Goal: Check status: Check status

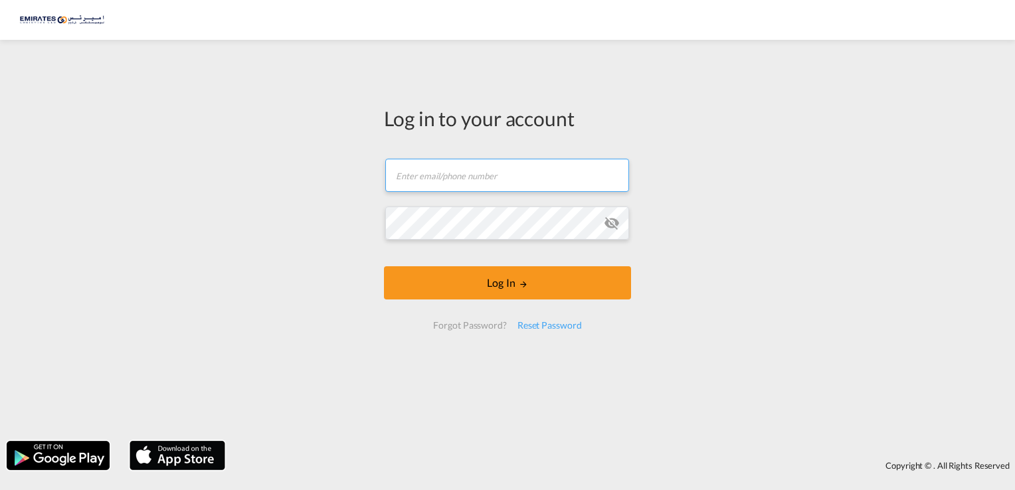
click at [448, 179] on input "text" at bounding box center [507, 175] width 244 height 33
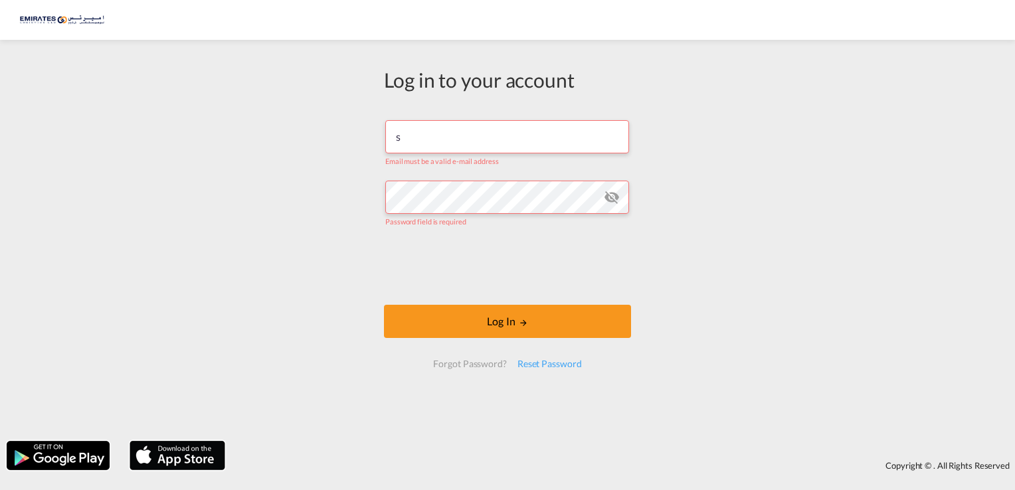
click at [456, 145] on input "s" at bounding box center [507, 136] width 244 height 33
type input "[EMAIL_ADDRESS][DOMAIN_NAME]"
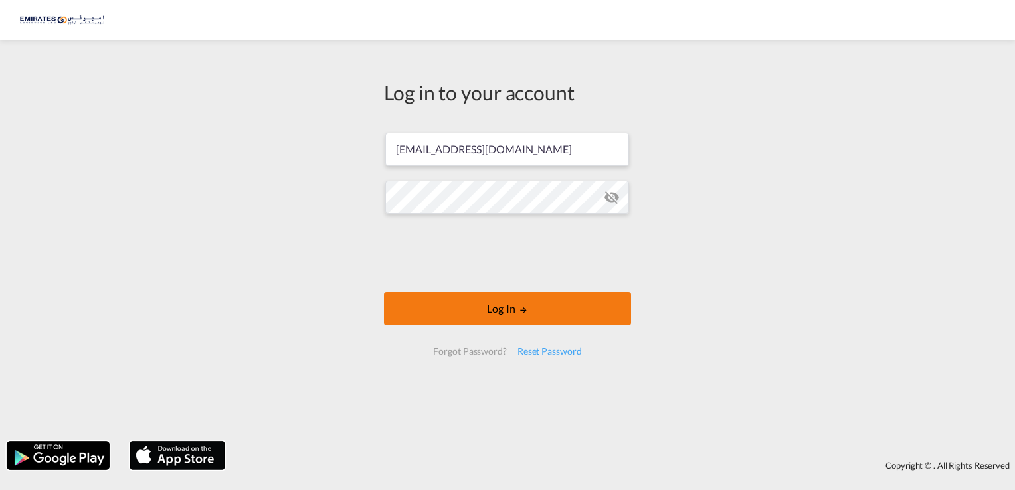
click at [500, 304] on button "Log In" at bounding box center [507, 308] width 247 height 33
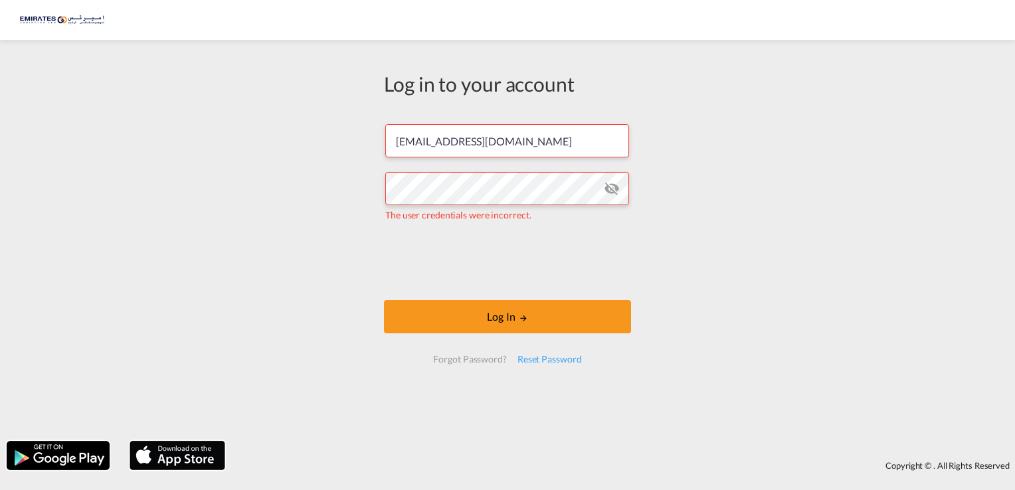
click at [614, 196] on md-icon "icon-eye-off" at bounding box center [612, 189] width 16 height 16
click at [358, 183] on div "Log in to your account [EMAIL_ADDRESS][DOMAIN_NAME] The user credentials were i…" at bounding box center [507, 241] width 1015 height 388
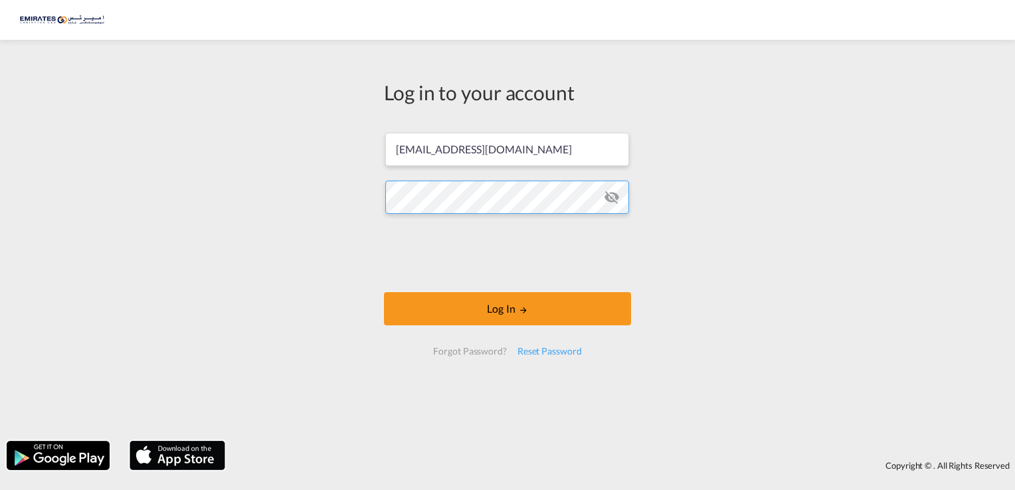
click at [384, 292] on button "Log In" at bounding box center [507, 308] width 247 height 33
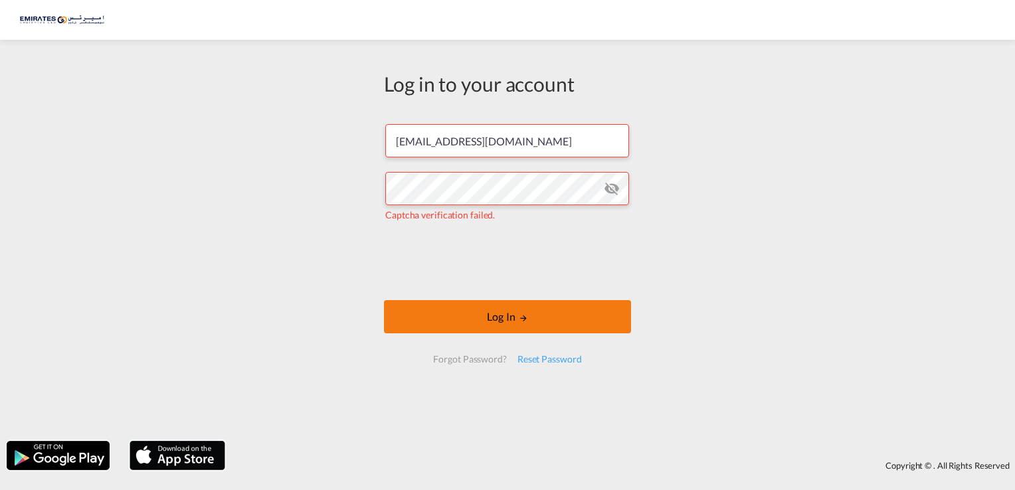
click at [465, 315] on button "Log In" at bounding box center [507, 316] width 247 height 33
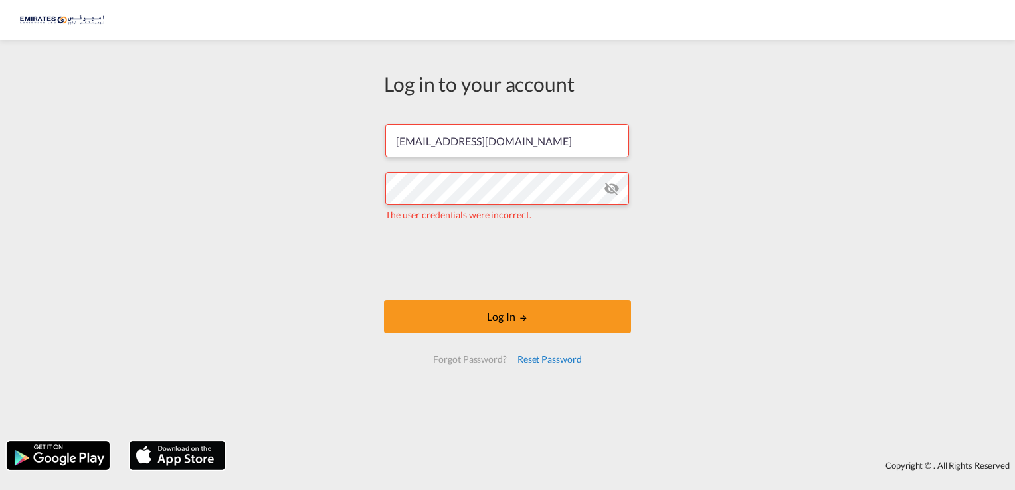
click at [537, 360] on div "Reset Password" at bounding box center [549, 360] width 75 height 24
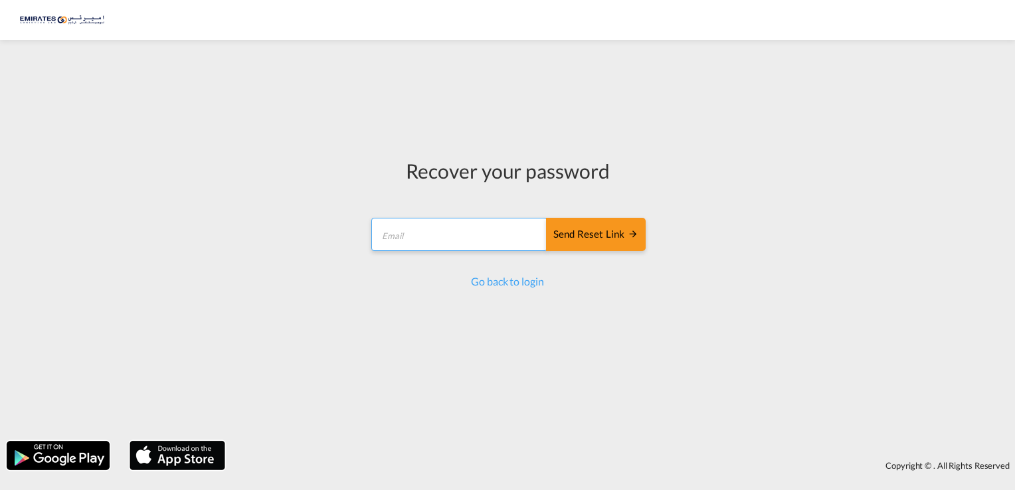
click at [475, 233] on input "email" at bounding box center [460, 234] width 176 height 33
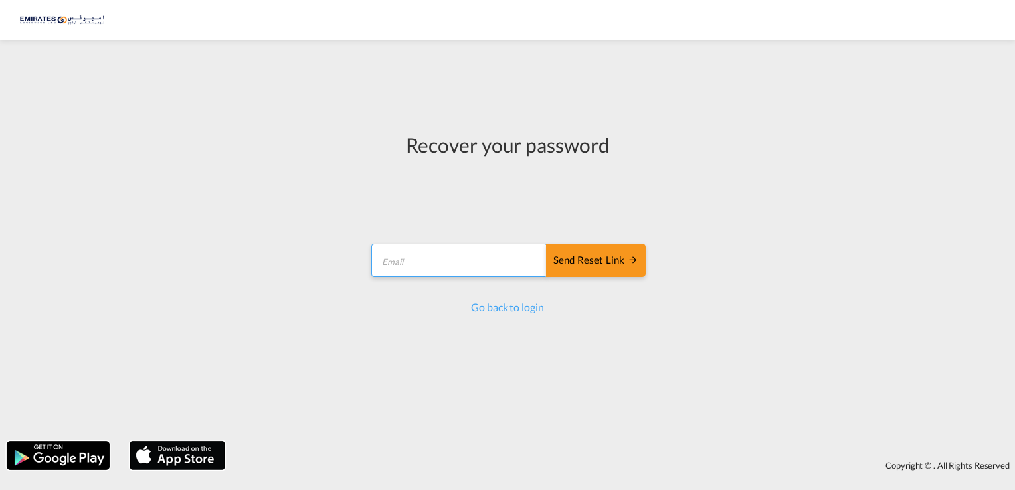
type input "[EMAIL_ADDRESS][DOMAIN_NAME]"
click at [591, 253] on div "Send reset link" at bounding box center [596, 260] width 85 height 15
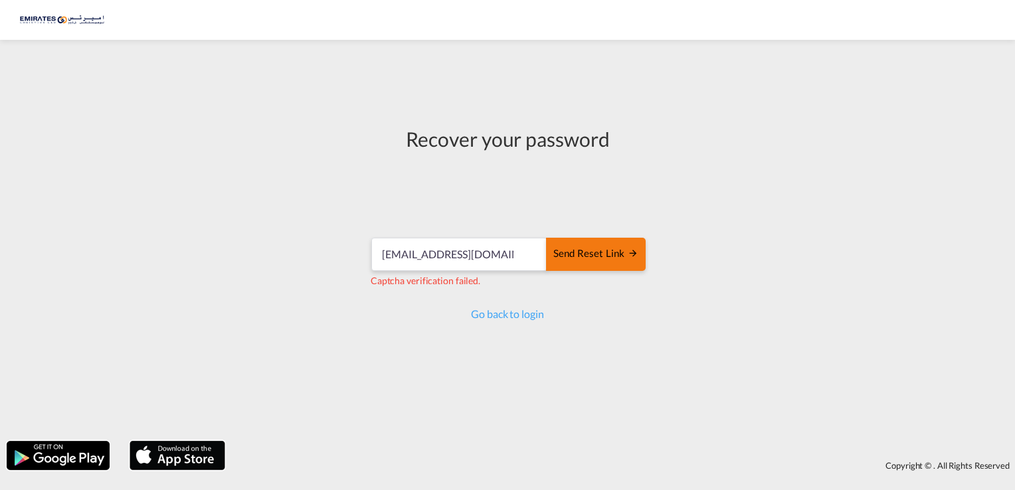
click at [619, 257] on div "Send reset link" at bounding box center [596, 254] width 85 height 15
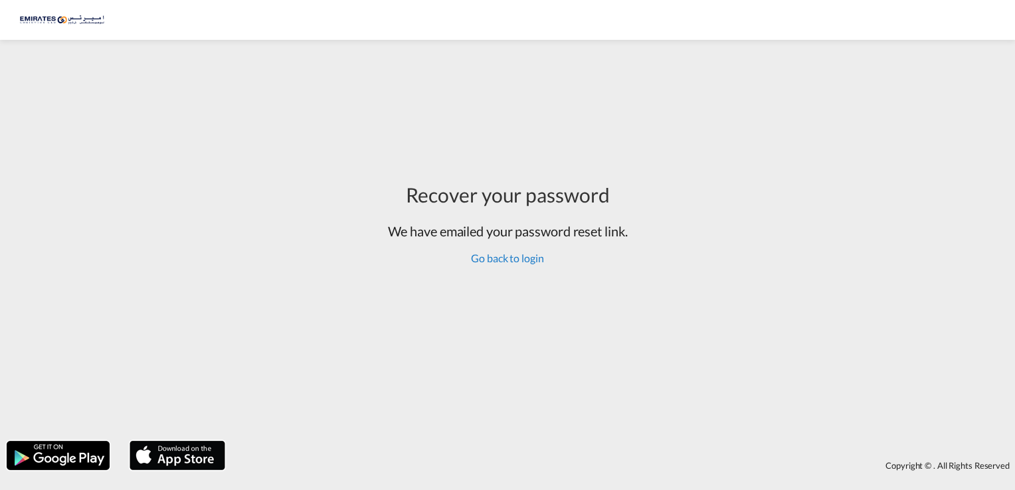
click at [500, 259] on link "Go back to login" at bounding box center [507, 258] width 72 height 13
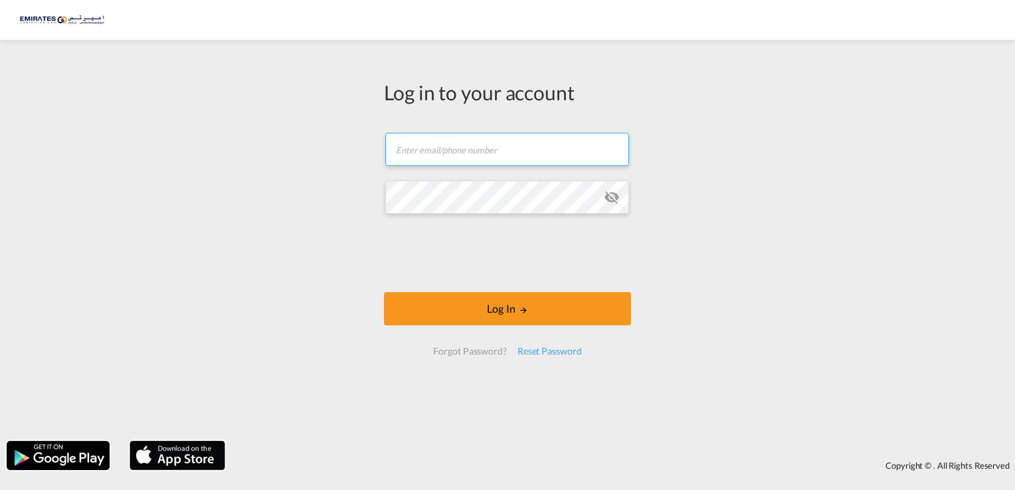
click at [534, 149] on input "text" at bounding box center [507, 149] width 244 height 33
type input "[EMAIL_ADDRESS][DOMAIN_NAME]"
click at [384, 292] on button "Log In" at bounding box center [507, 308] width 247 height 33
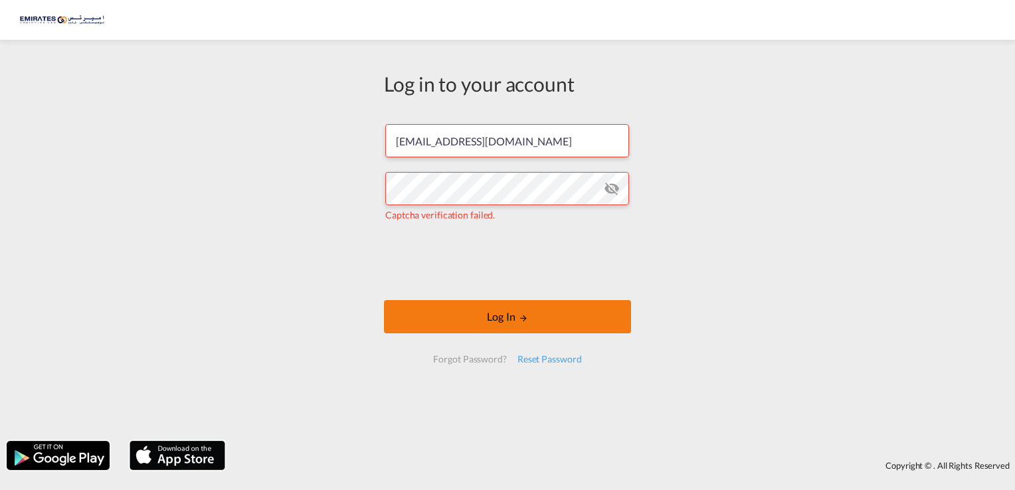
click at [503, 318] on button "Log In" at bounding box center [507, 316] width 247 height 33
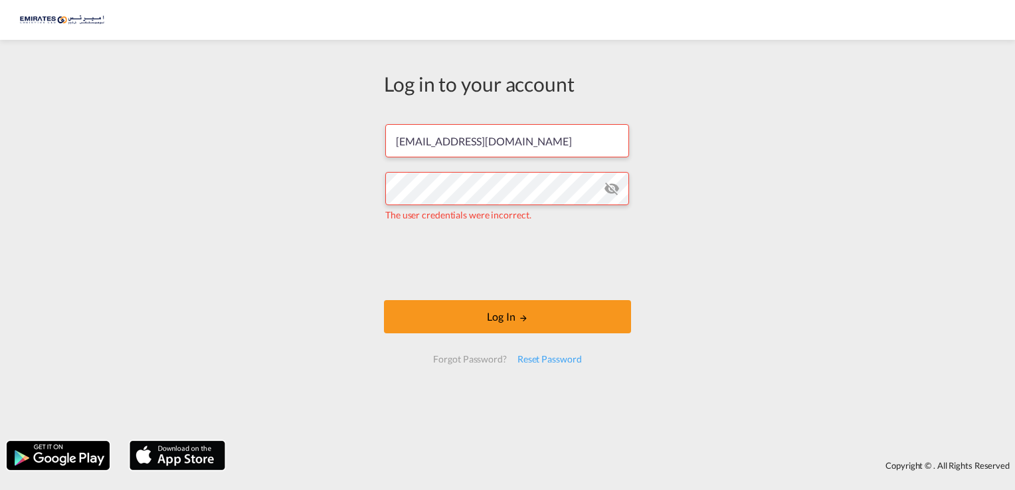
click at [607, 190] on md-icon "icon-eye-off" at bounding box center [612, 189] width 16 height 16
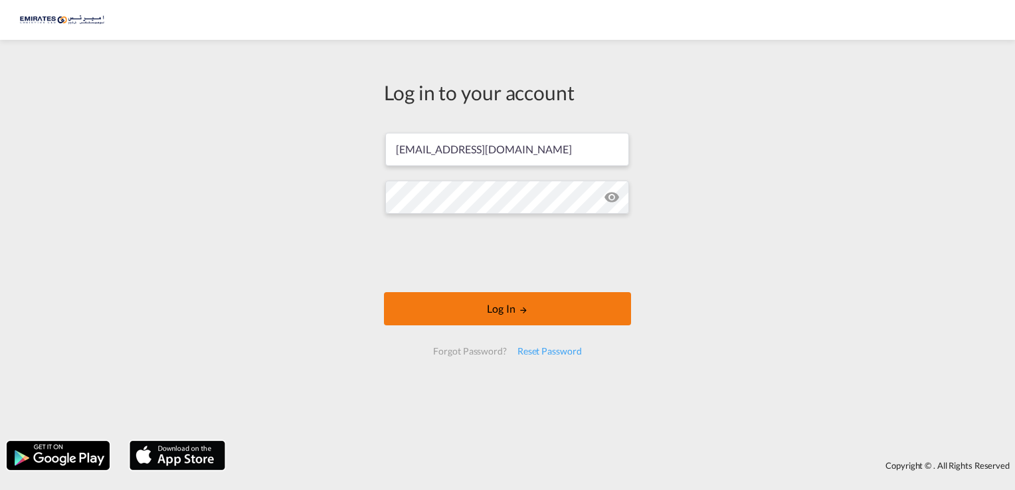
click at [498, 313] on button "Log In" at bounding box center [507, 308] width 247 height 33
click at [494, 311] on button "Log In" at bounding box center [507, 308] width 247 height 33
click at [455, 312] on button "Log In" at bounding box center [507, 308] width 247 height 33
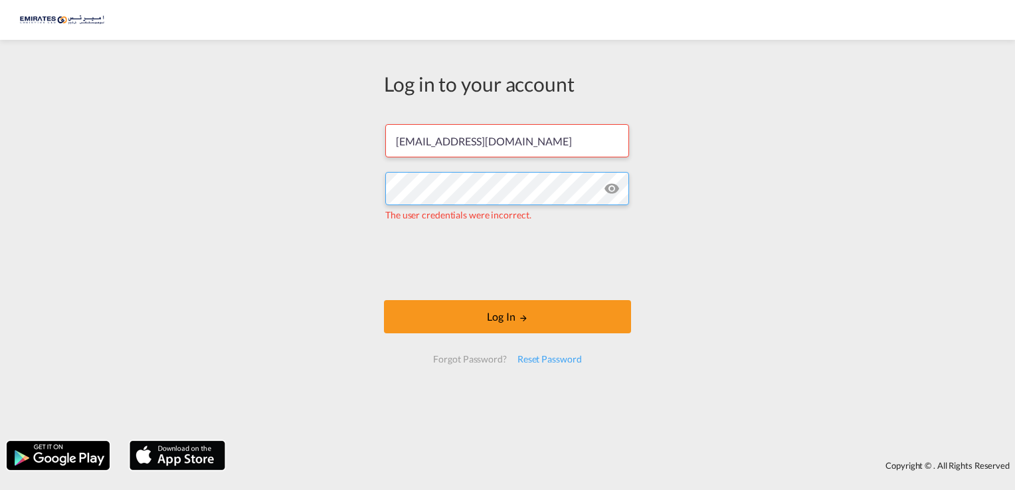
click at [374, 177] on div "Log in to your account [EMAIL_ADDRESS][DOMAIN_NAME] The user credentials were i…" at bounding box center [507, 224] width 267 height 354
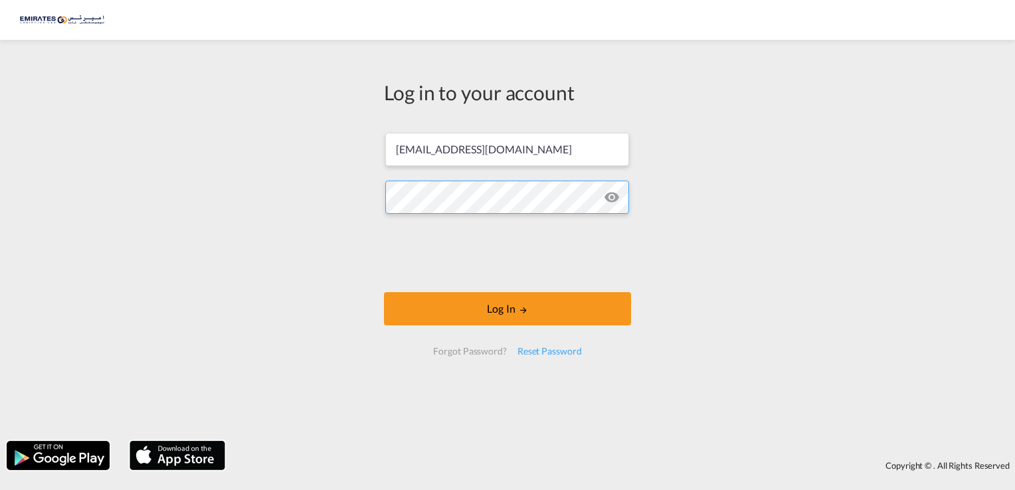
click at [384, 292] on button "Log In" at bounding box center [507, 308] width 247 height 33
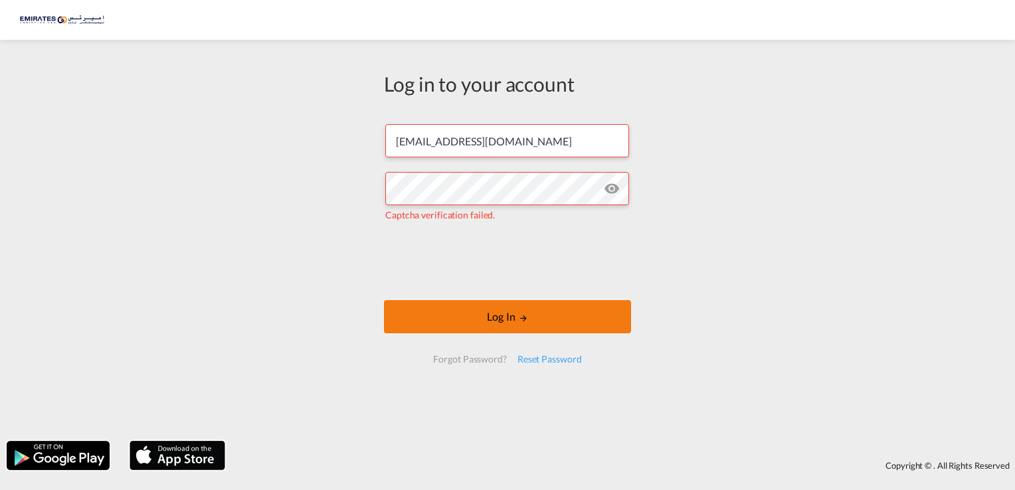
click at [452, 314] on button "Log In" at bounding box center [507, 316] width 247 height 33
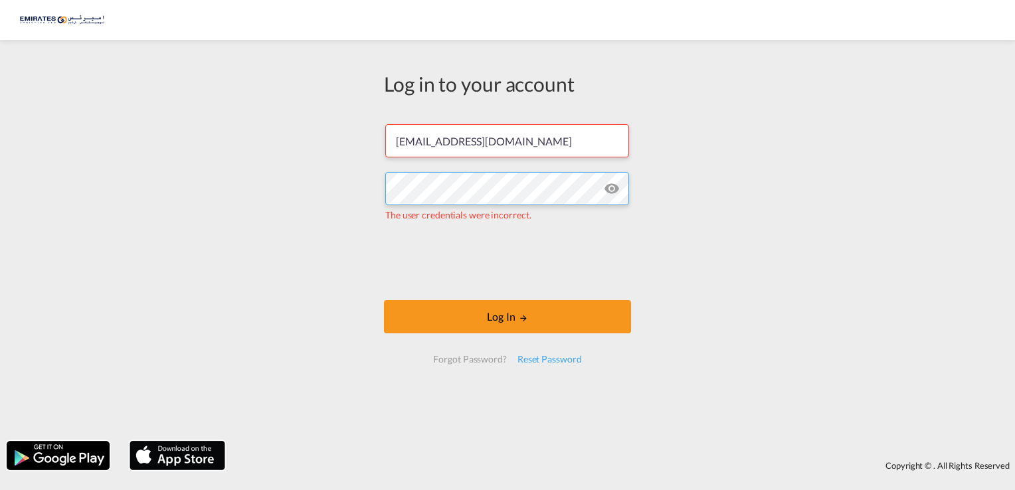
click at [328, 177] on div "Log in to your account [EMAIL_ADDRESS][DOMAIN_NAME] The user credentials were i…" at bounding box center [507, 241] width 1015 height 388
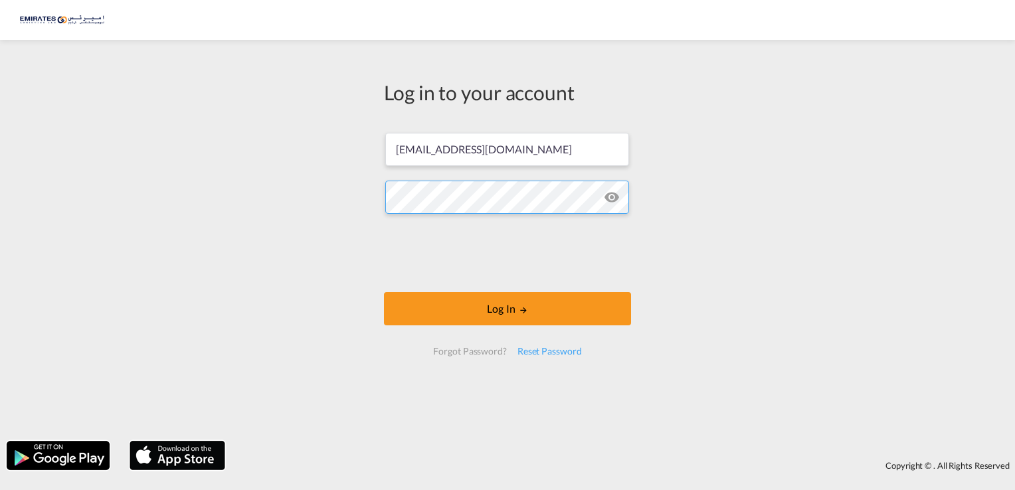
click at [384, 292] on button "Log In" at bounding box center [507, 308] width 247 height 33
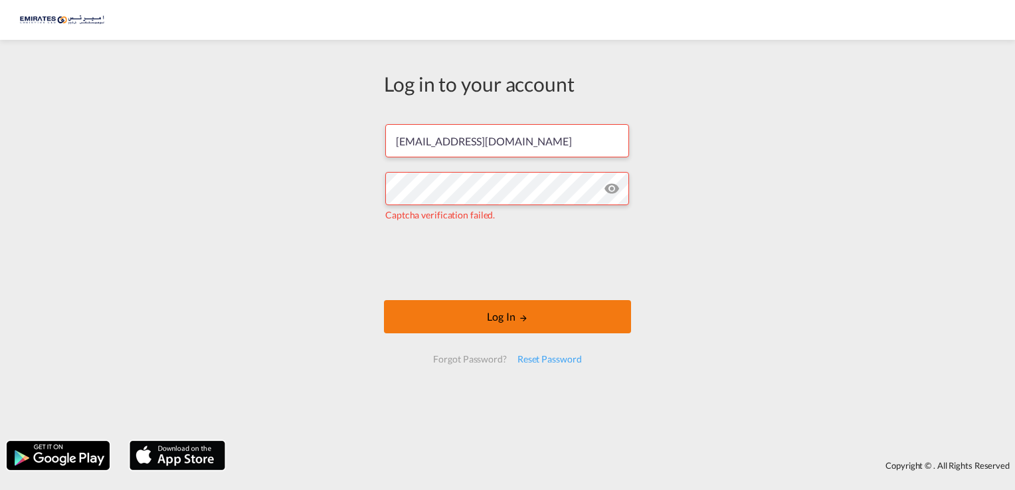
click at [479, 318] on button "Log In" at bounding box center [507, 316] width 247 height 33
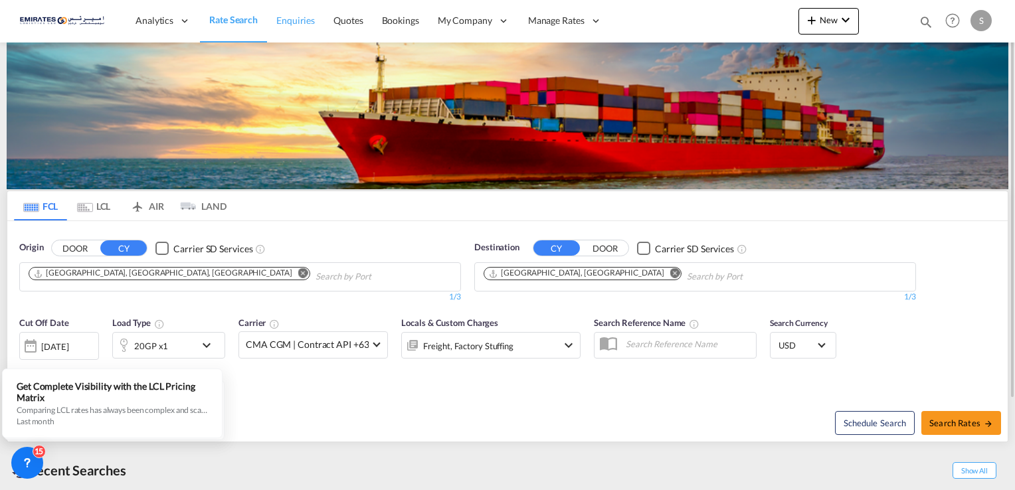
click at [284, 23] on span "Enquiries" at bounding box center [295, 20] width 39 height 11
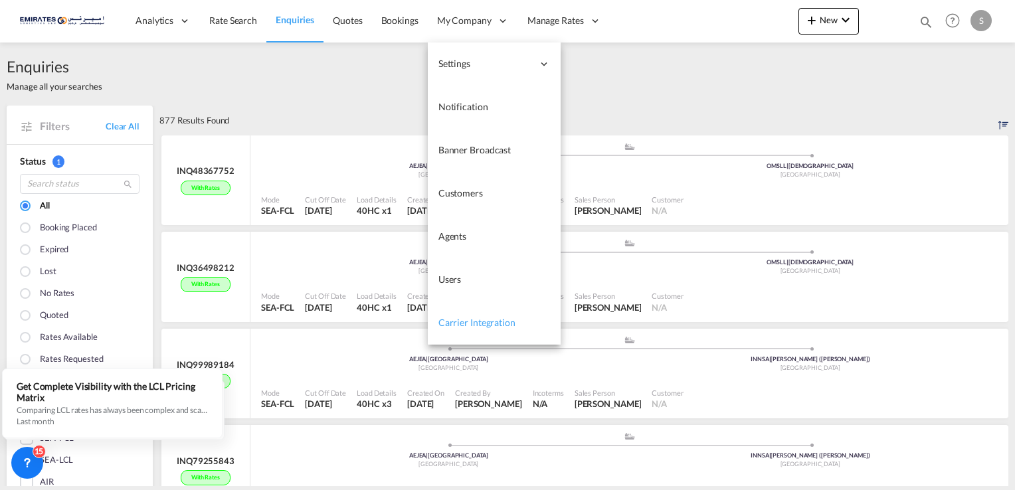
click at [475, 325] on span "Carrier Integration" at bounding box center [477, 322] width 77 height 11
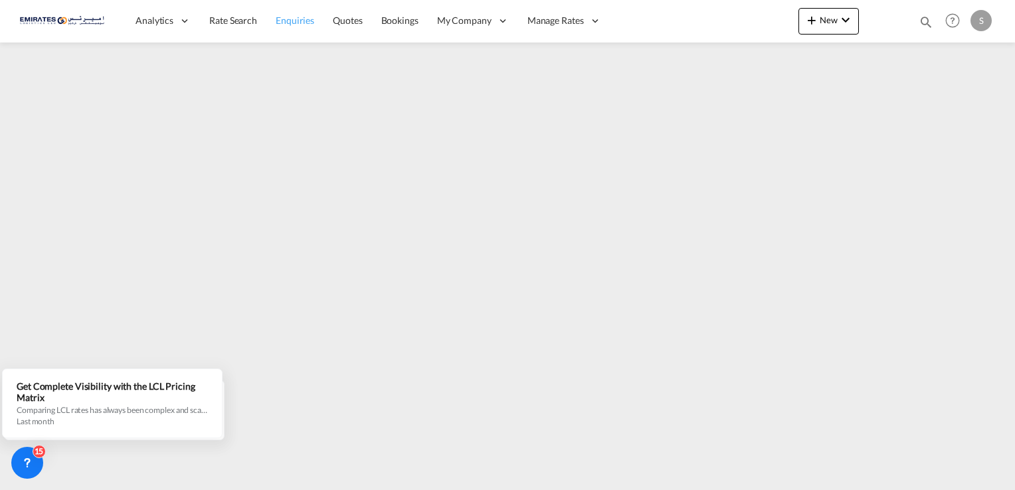
click at [293, 15] on span "Enquiries" at bounding box center [295, 20] width 39 height 11
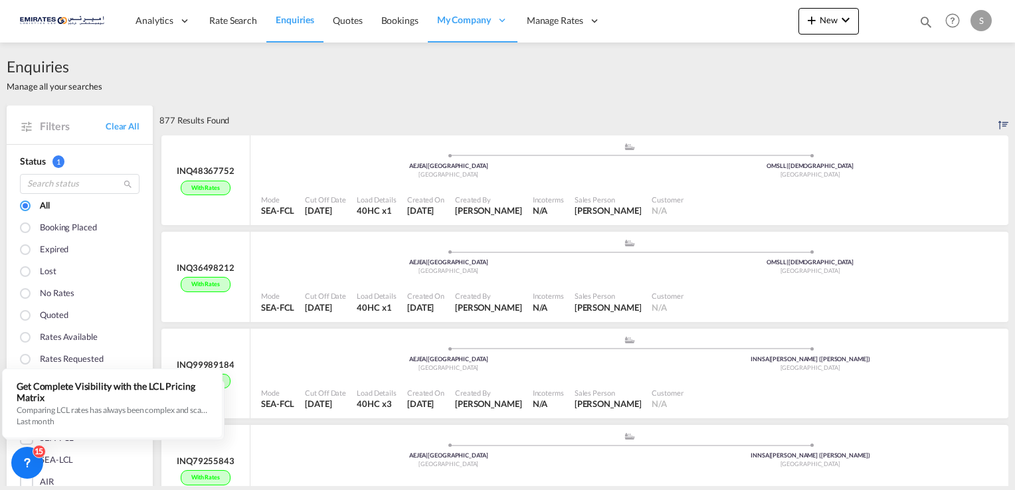
click at [981, 24] on div "S" at bounding box center [981, 20] width 21 height 21
click at [809, 108] on md-backdrop at bounding box center [507, 245] width 1015 height 490
click at [986, 27] on div "S" at bounding box center [981, 20] width 21 height 21
click at [792, 94] on md-backdrop at bounding box center [507, 245] width 1015 height 490
click at [846, 28] on button "New" at bounding box center [829, 21] width 60 height 27
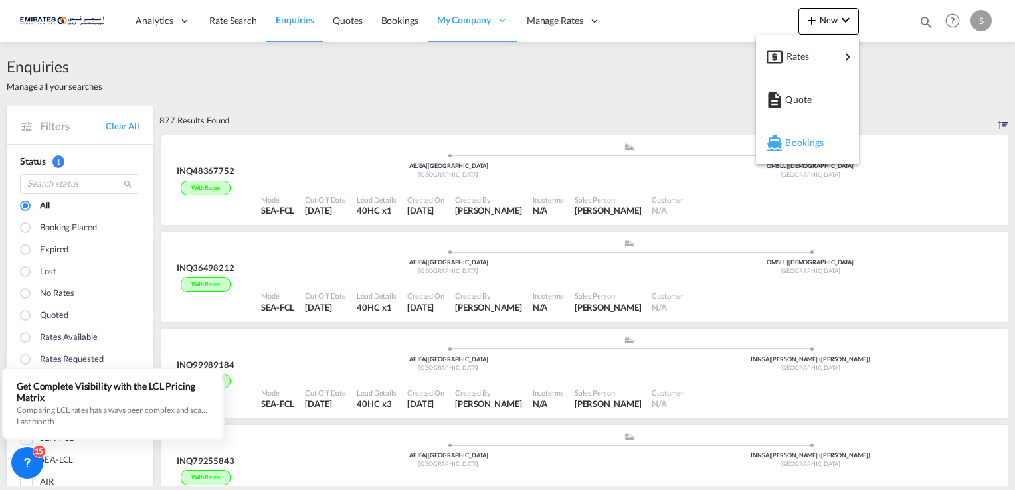
click at [800, 142] on span "Bookings" at bounding box center [793, 143] width 15 height 27
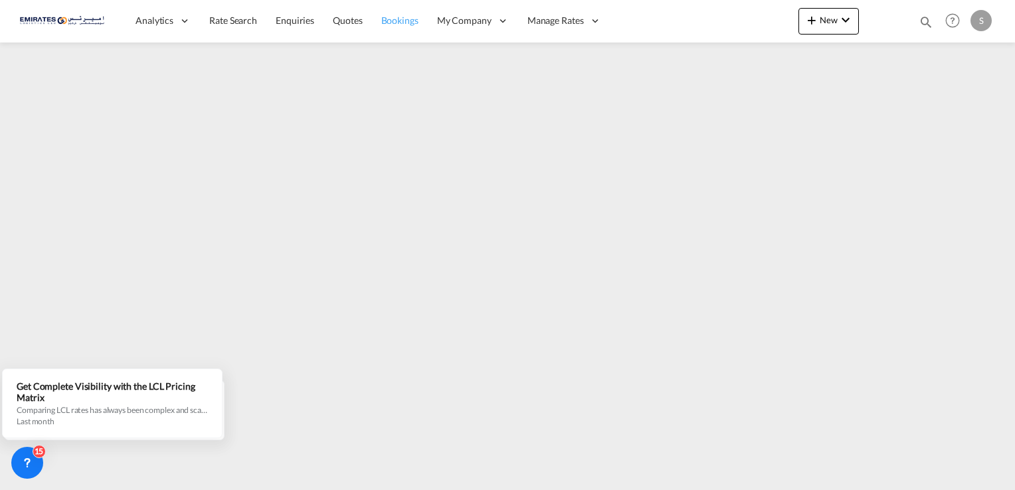
click at [396, 20] on span "Bookings" at bounding box center [399, 20] width 37 height 11
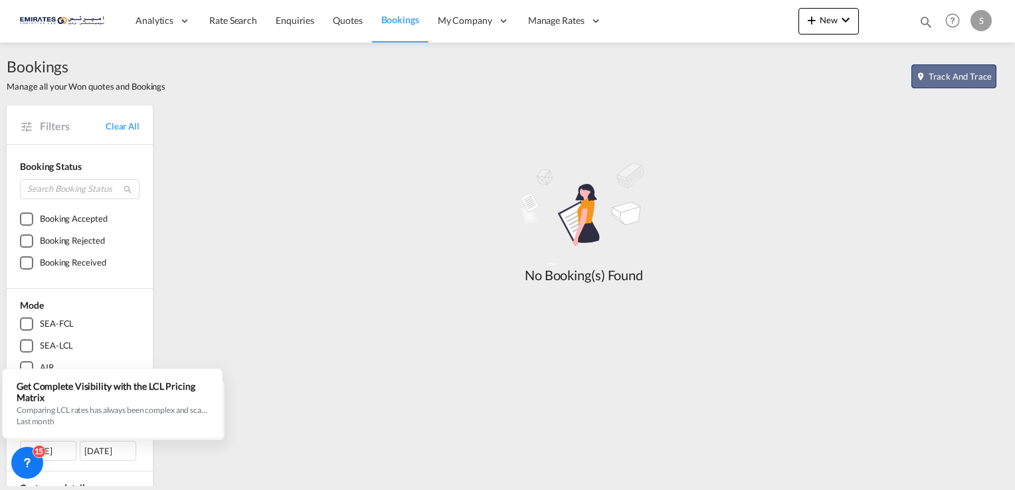
click at [950, 78] on button "Track and Trace" at bounding box center [954, 76] width 85 height 24
select select "10"
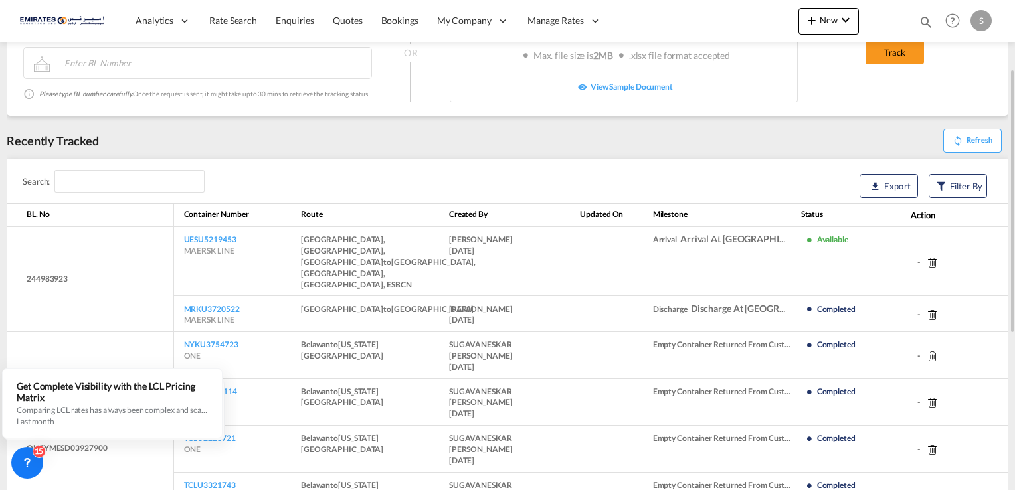
scroll to position [132, 0]
click at [55, 267] on td "244983923" at bounding box center [90, 278] width 167 height 104
click at [55, 276] on td "244983923" at bounding box center [90, 278] width 167 height 104
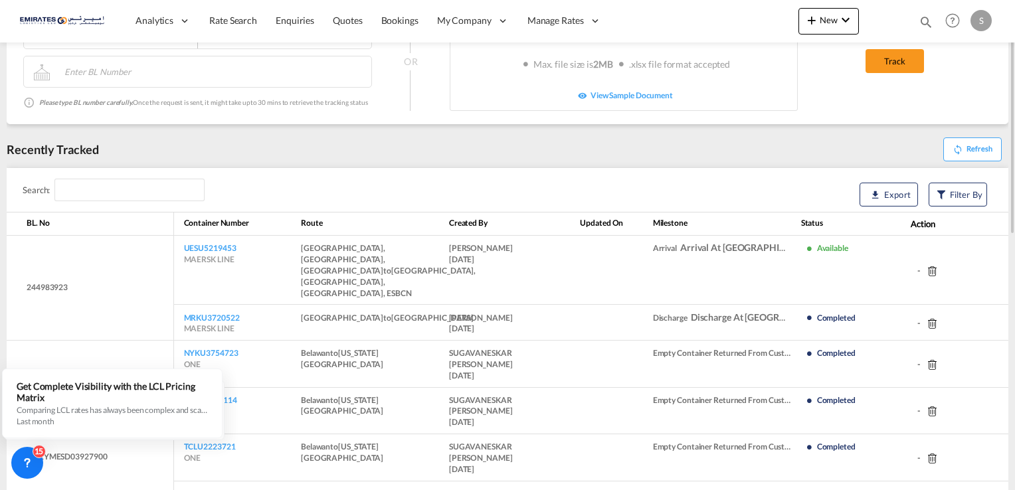
scroll to position [125, 0]
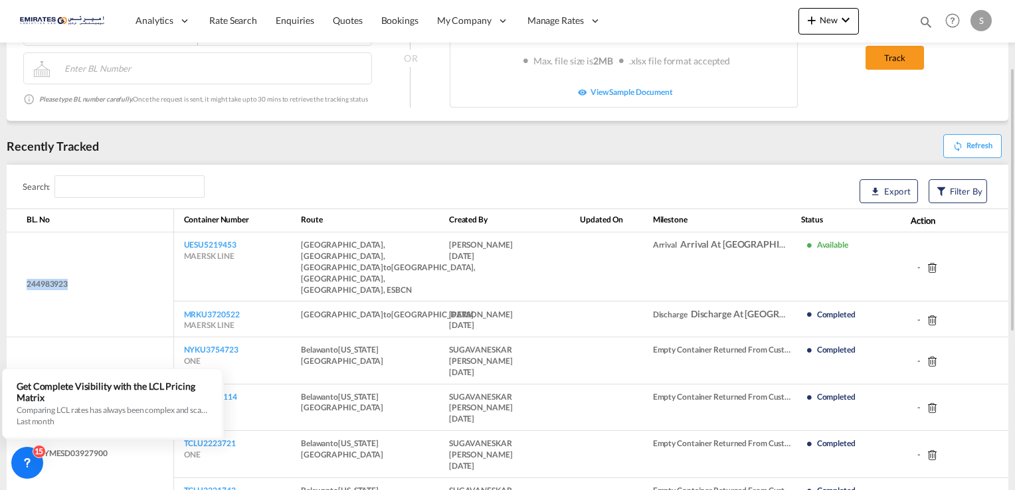
drag, startPoint x: 68, startPoint y: 286, endPoint x: 28, endPoint y: 283, distance: 40.6
click at [28, 283] on td "244983923" at bounding box center [90, 285] width 167 height 104
copy td "244983923"
